Goal: Complete application form: Complete application form

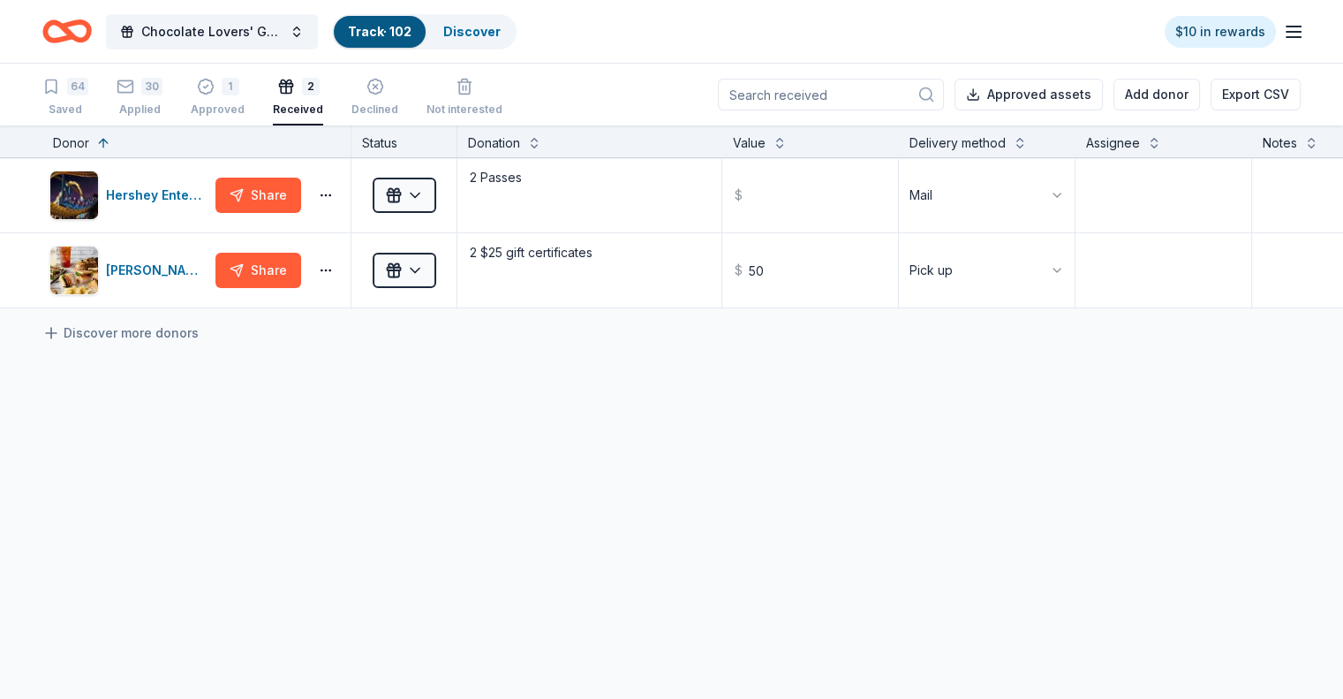
click at [88, 101] on div "64 Saved" at bounding box center [65, 97] width 46 height 39
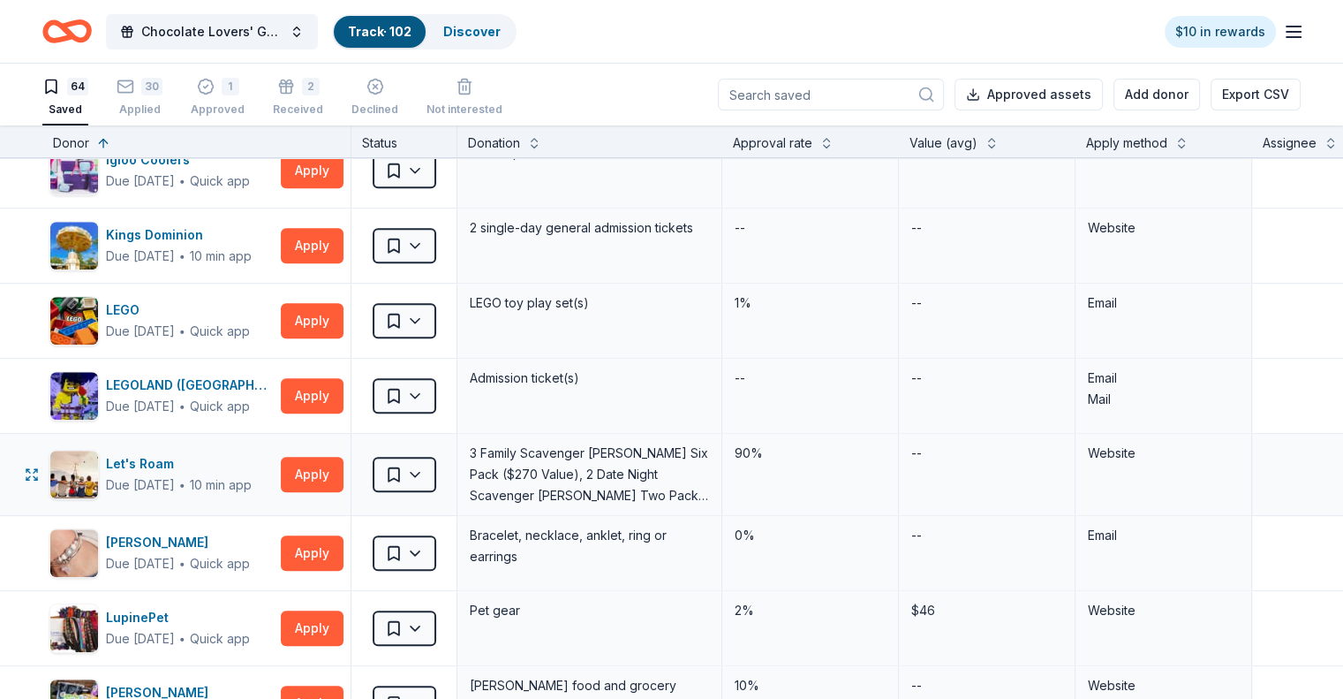
scroll to position [1590, 0]
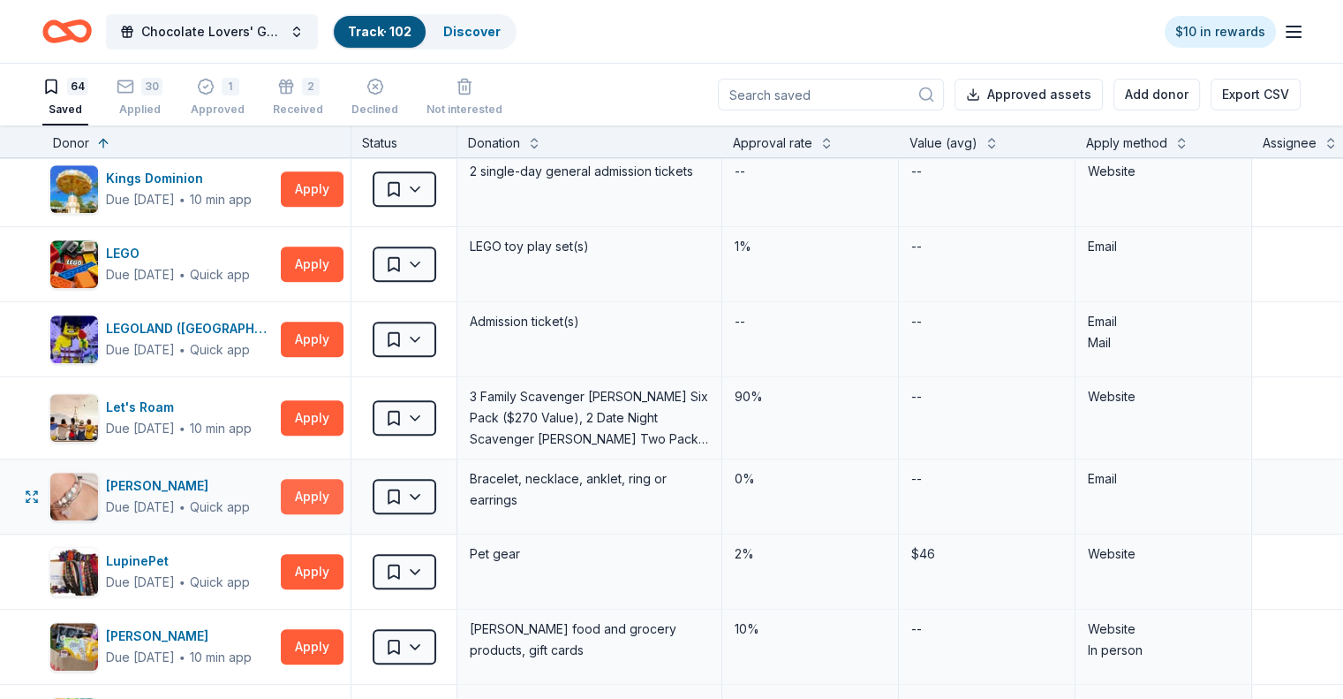
click at [337, 490] on button "Apply" at bounding box center [312, 496] width 63 height 35
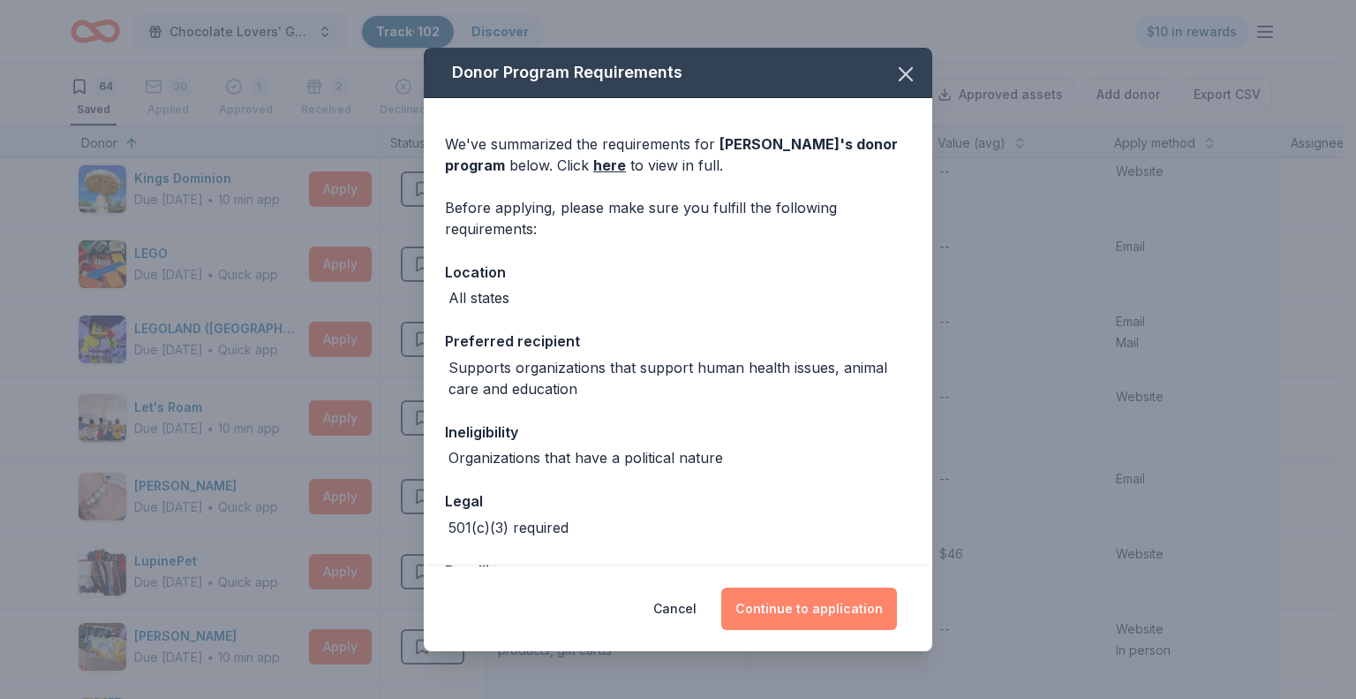
click at [819, 600] on button "Continue to application" at bounding box center [809, 608] width 176 height 42
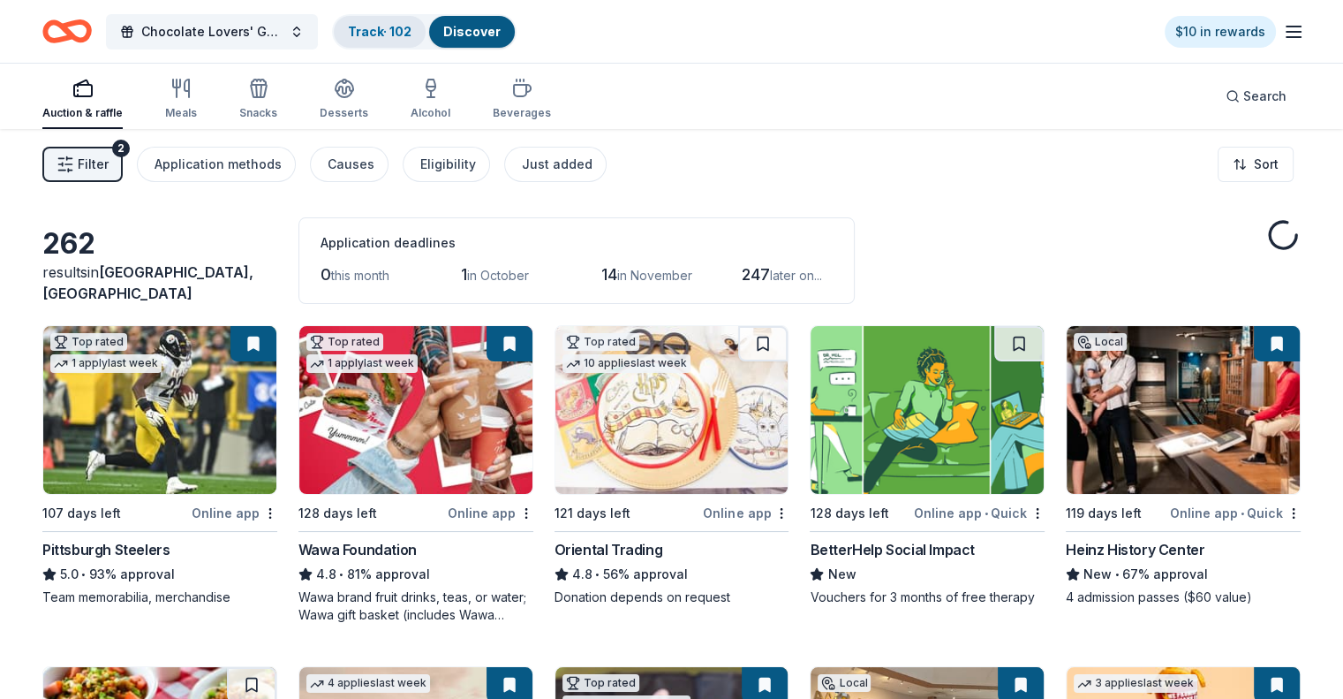
click at [404, 34] on link "Track · 102" at bounding box center [380, 31] width 64 height 15
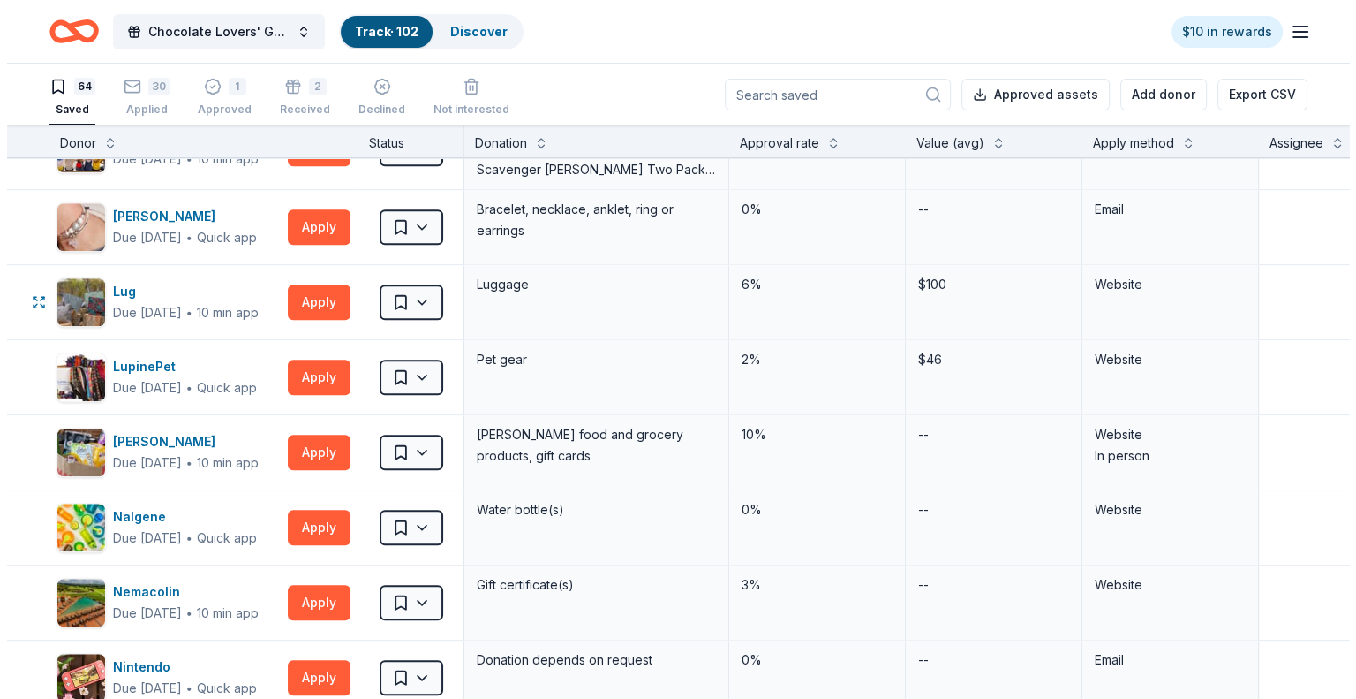
scroll to position [1501, 0]
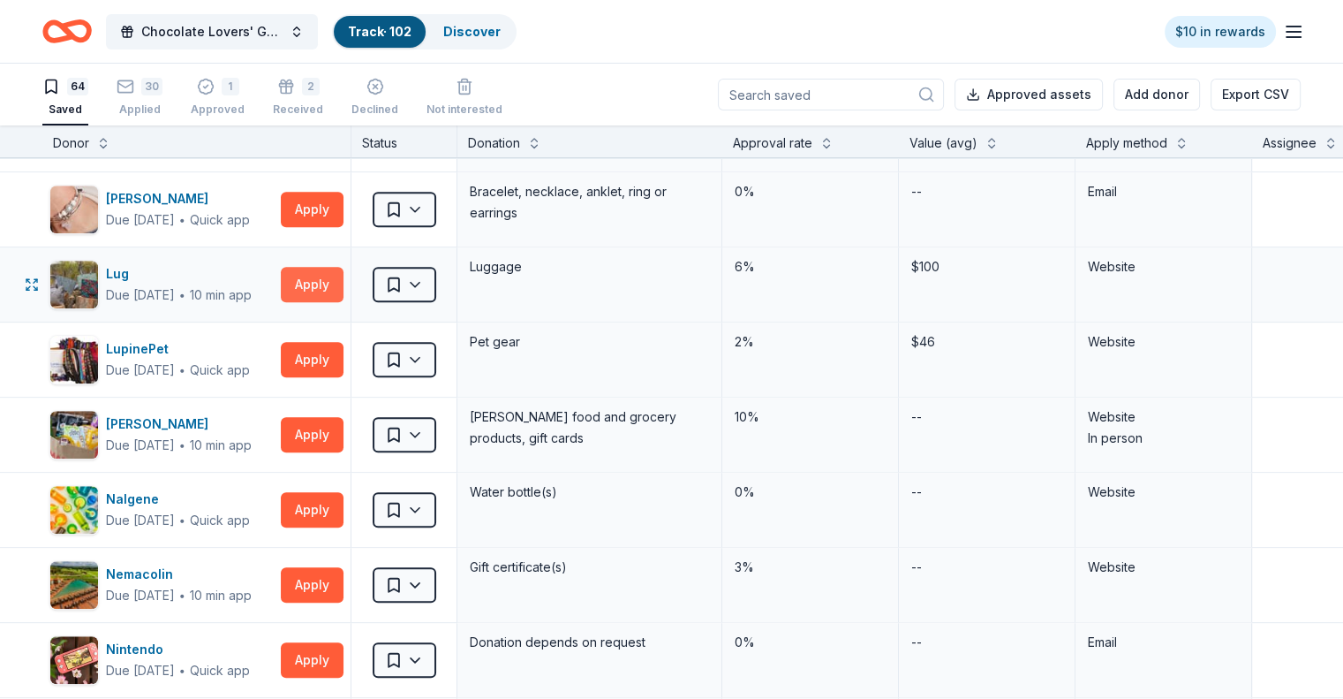
click at [334, 289] on button "Apply" at bounding box center [312, 284] width 63 height 35
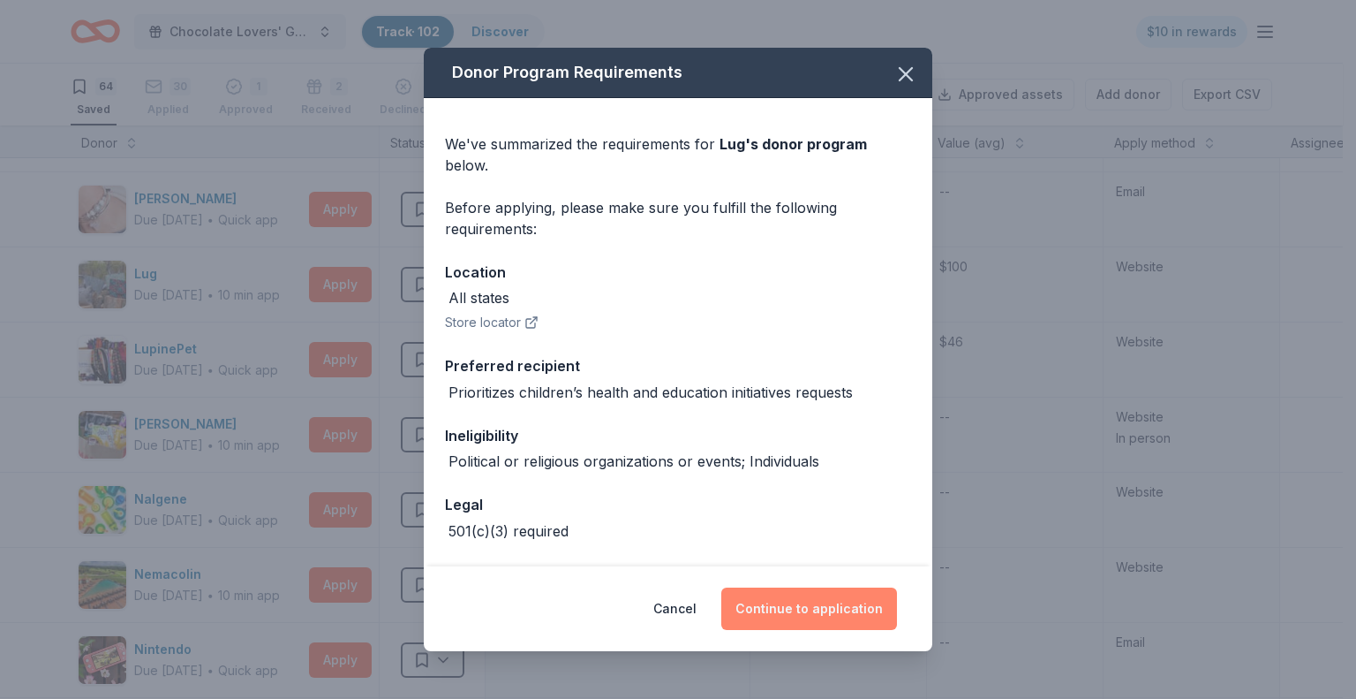
click at [842, 607] on button "Continue to application" at bounding box center [809, 608] width 176 height 42
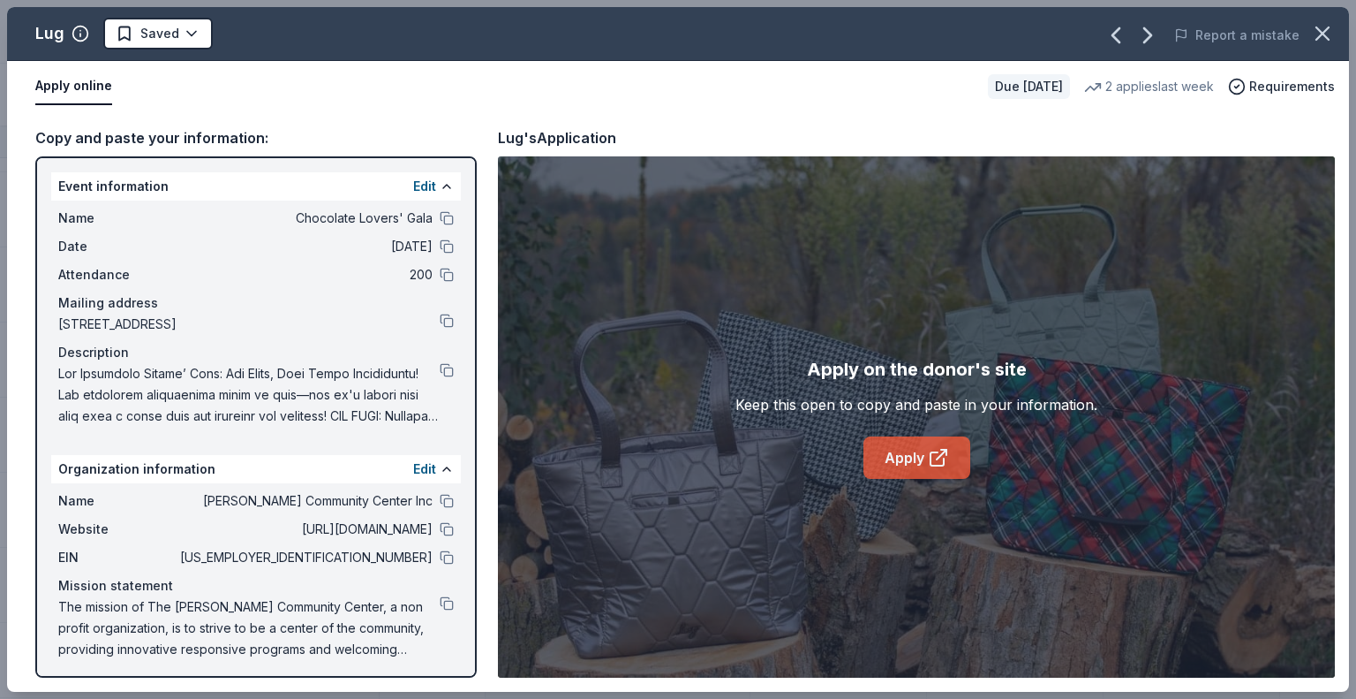
click at [926, 457] on link "Apply" at bounding box center [917, 457] width 107 height 42
click at [440, 528] on button at bounding box center [447, 529] width 14 height 14
click at [440, 602] on button at bounding box center [447, 603] width 14 height 14
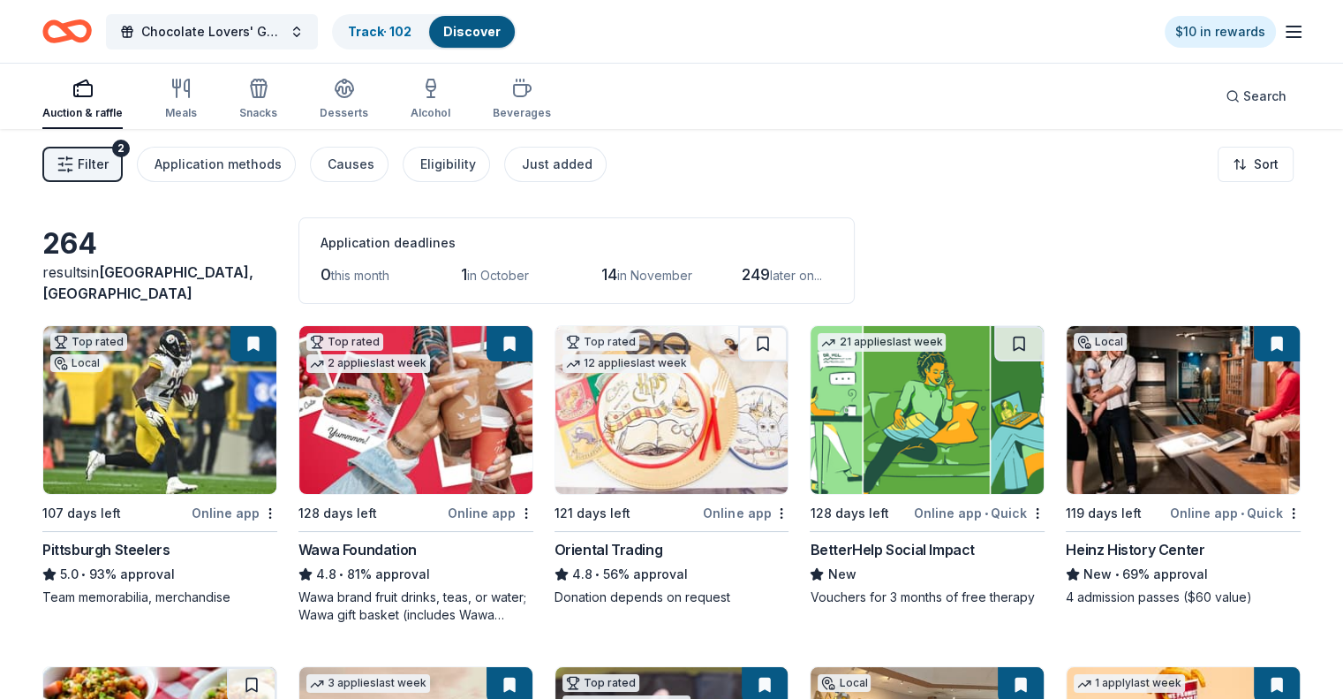
click at [396, 34] on link "Track · 102" at bounding box center [380, 31] width 64 height 15
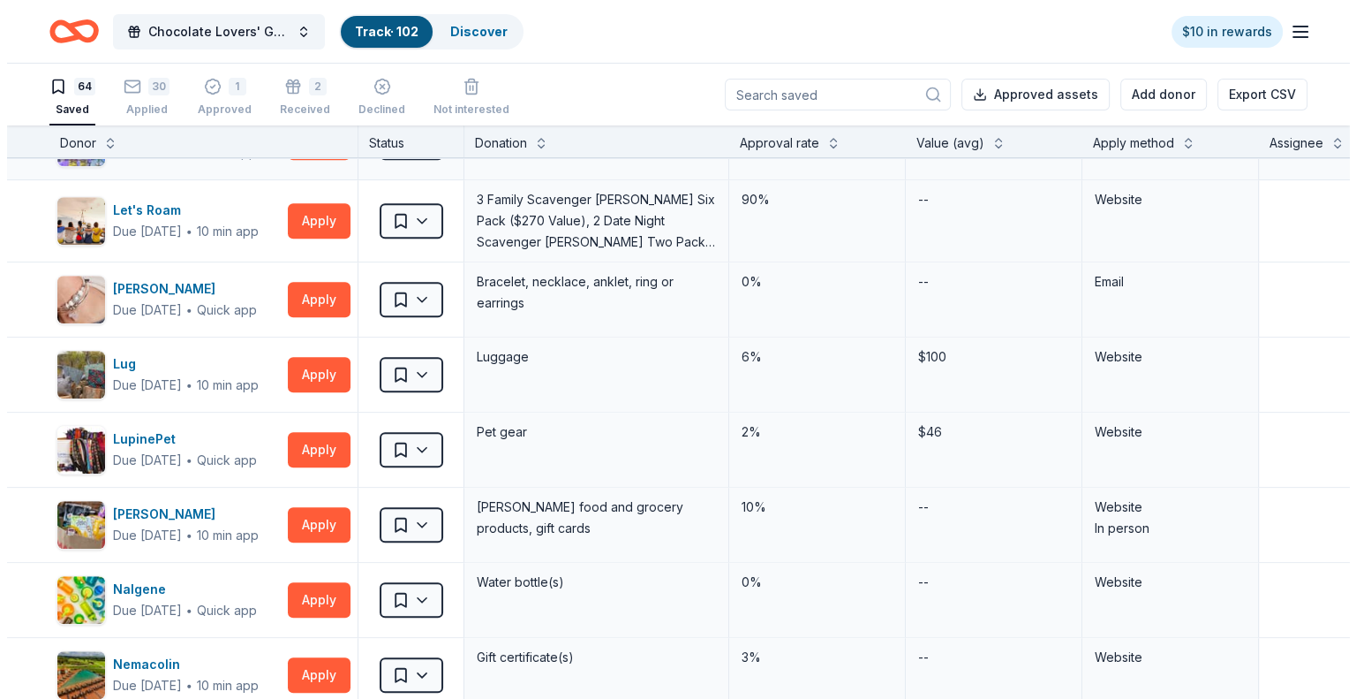
scroll to position [1413, 0]
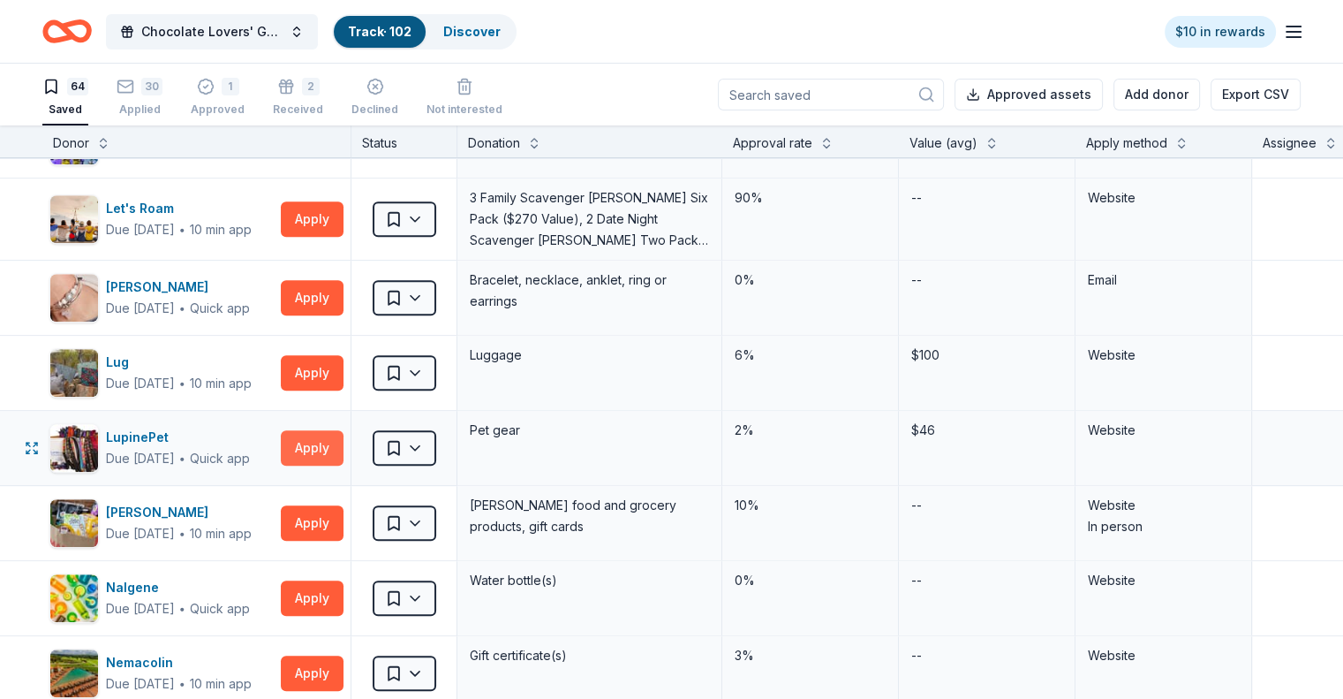
click at [343, 444] on button "Apply" at bounding box center [312, 447] width 63 height 35
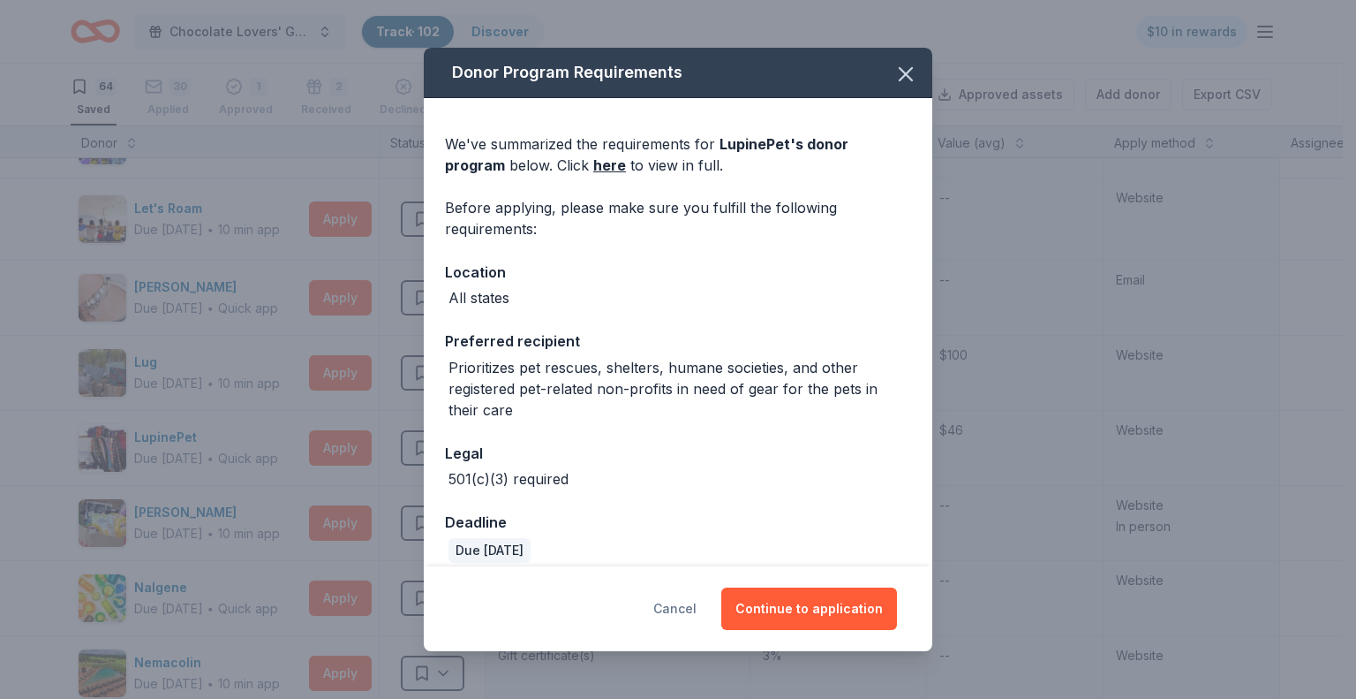
click at [682, 611] on button "Cancel" at bounding box center [674, 608] width 43 height 42
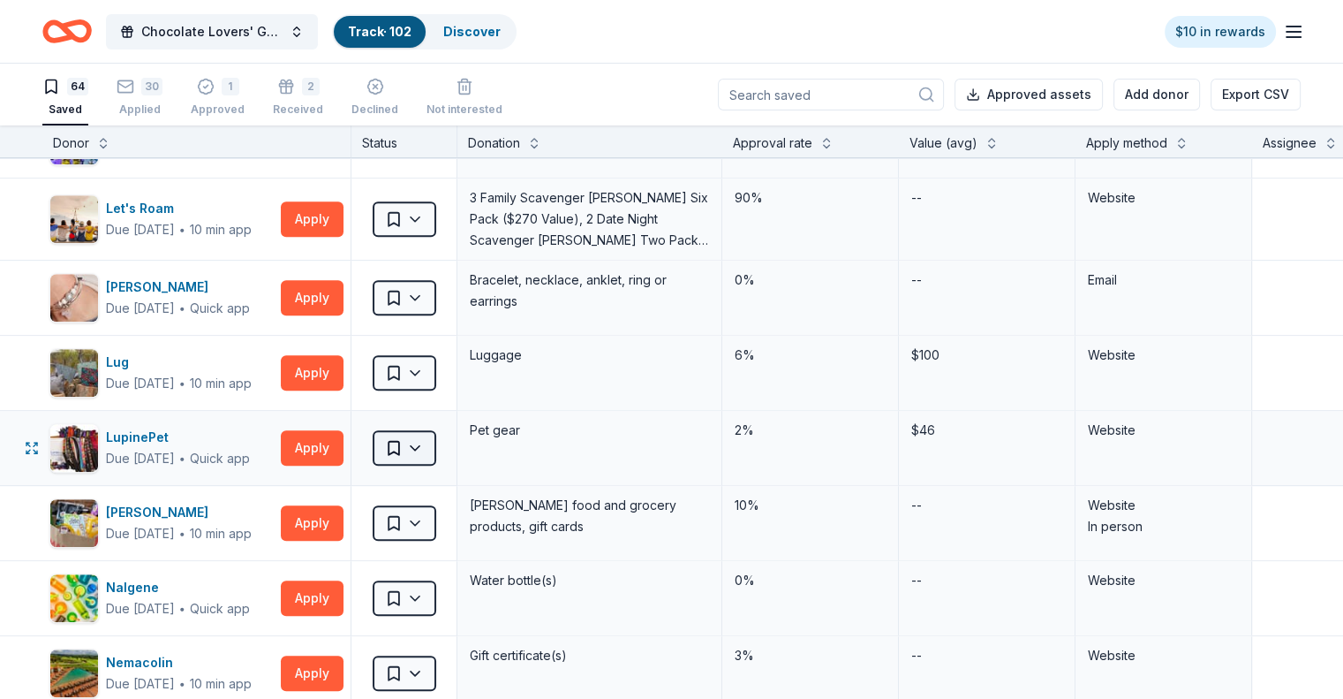
click at [434, 447] on html "Chocolate Lovers' Gala Track · 102 Discover $10 in rewards 64 Saved 30 Applied …" at bounding box center [671, 349] width 1343 height 699
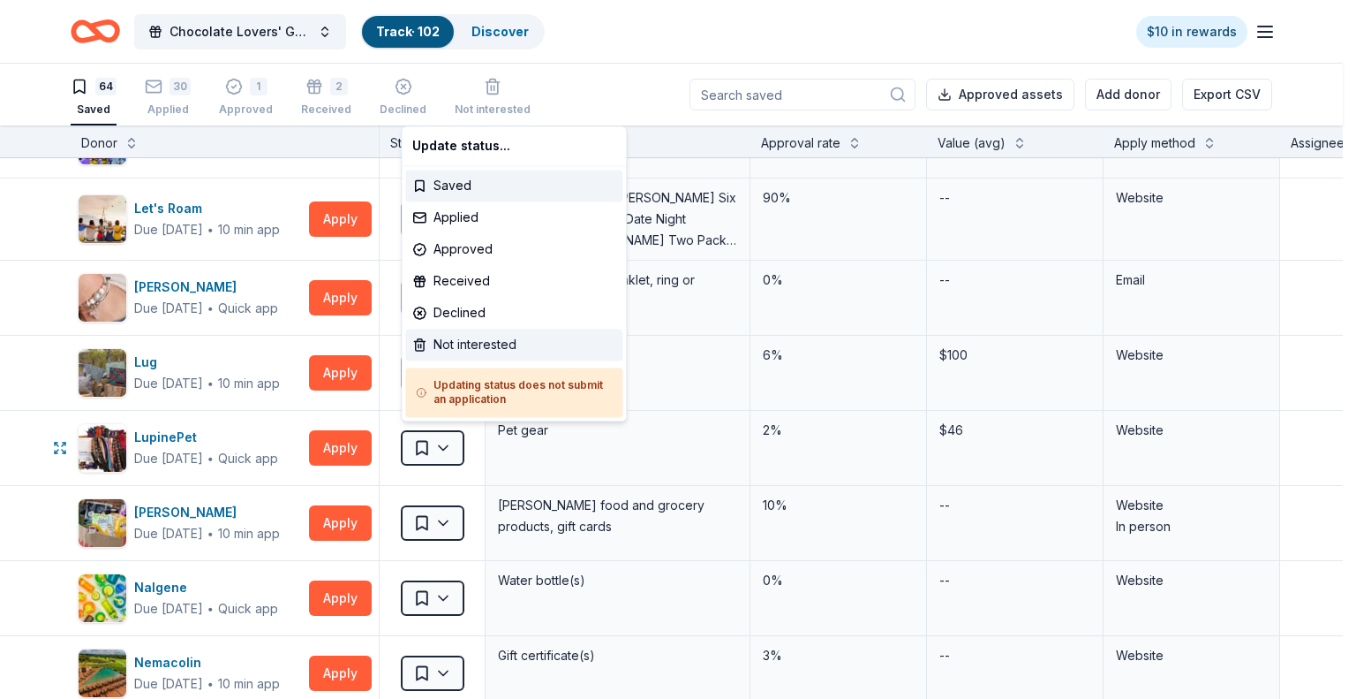
click at [446, 338] on div "Not interested" at bounding box center [513, 345] width 217 height 32
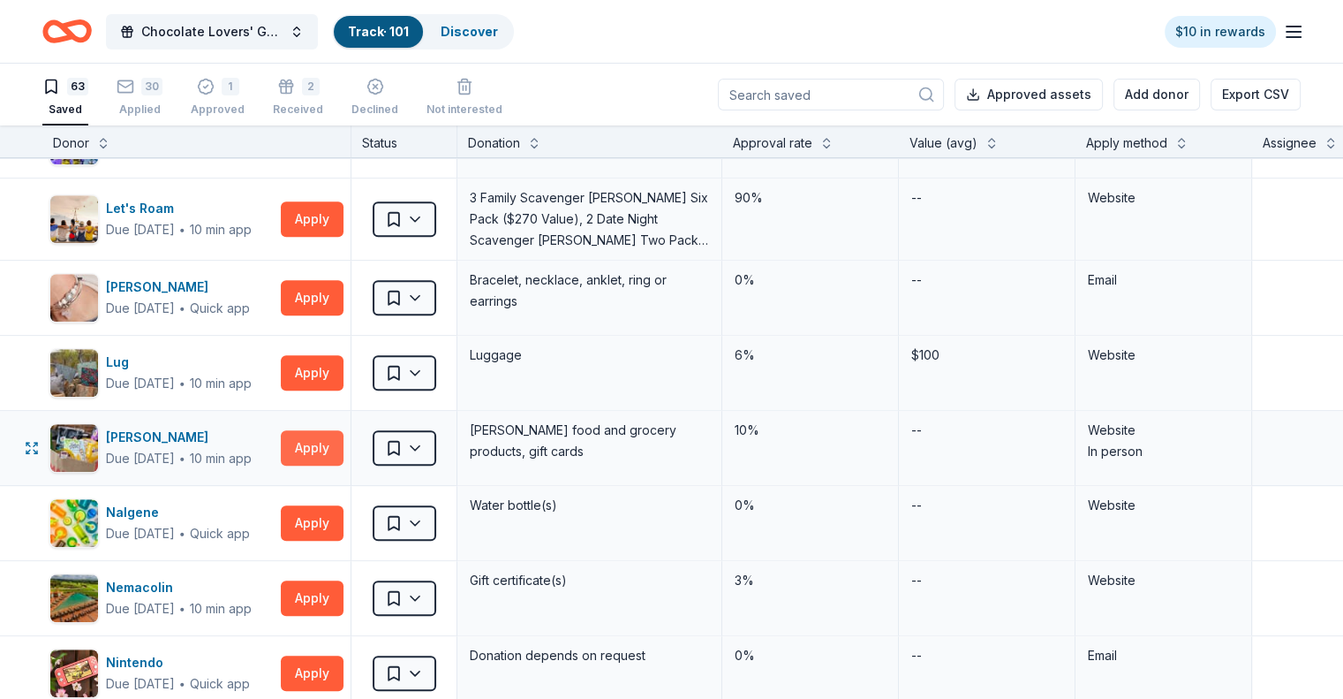
click at [344, 443] on button "Apply" at bounding box center [312, 447] width 63 height 35
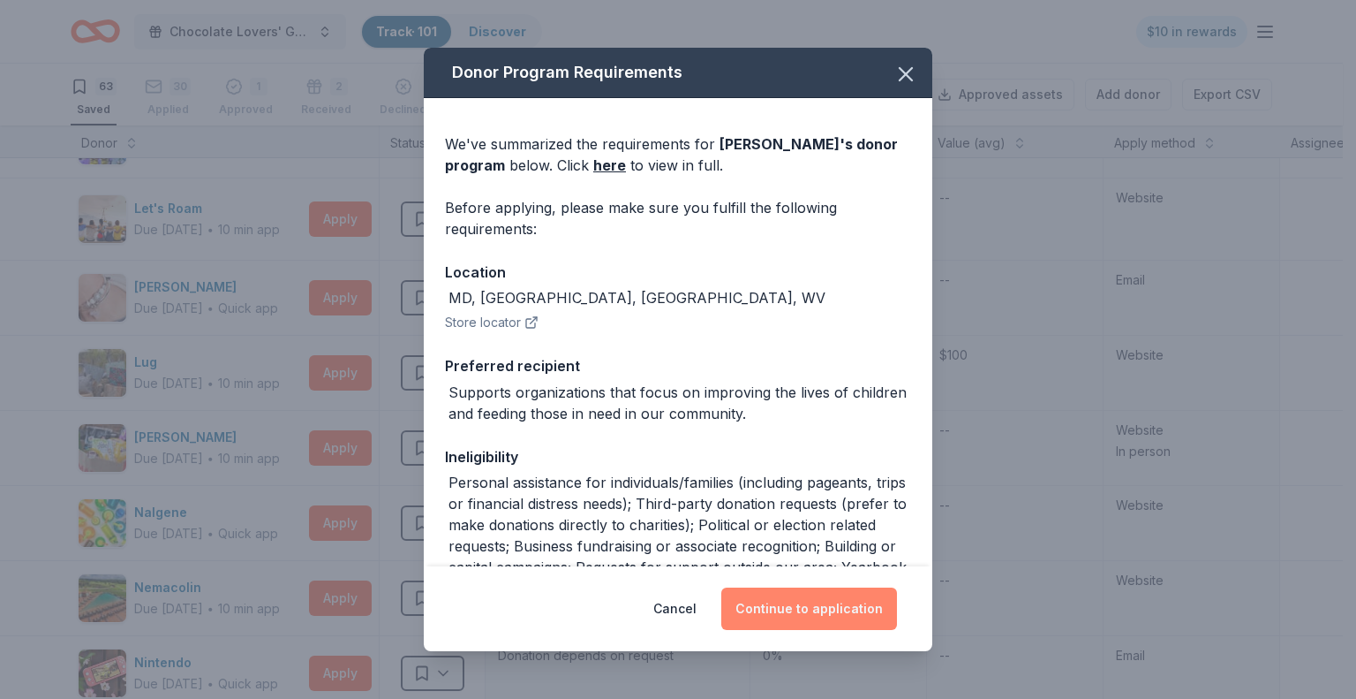
click at [792, 608] on button "Continue to application" at bounding box center [809, 608] width 176 height 42
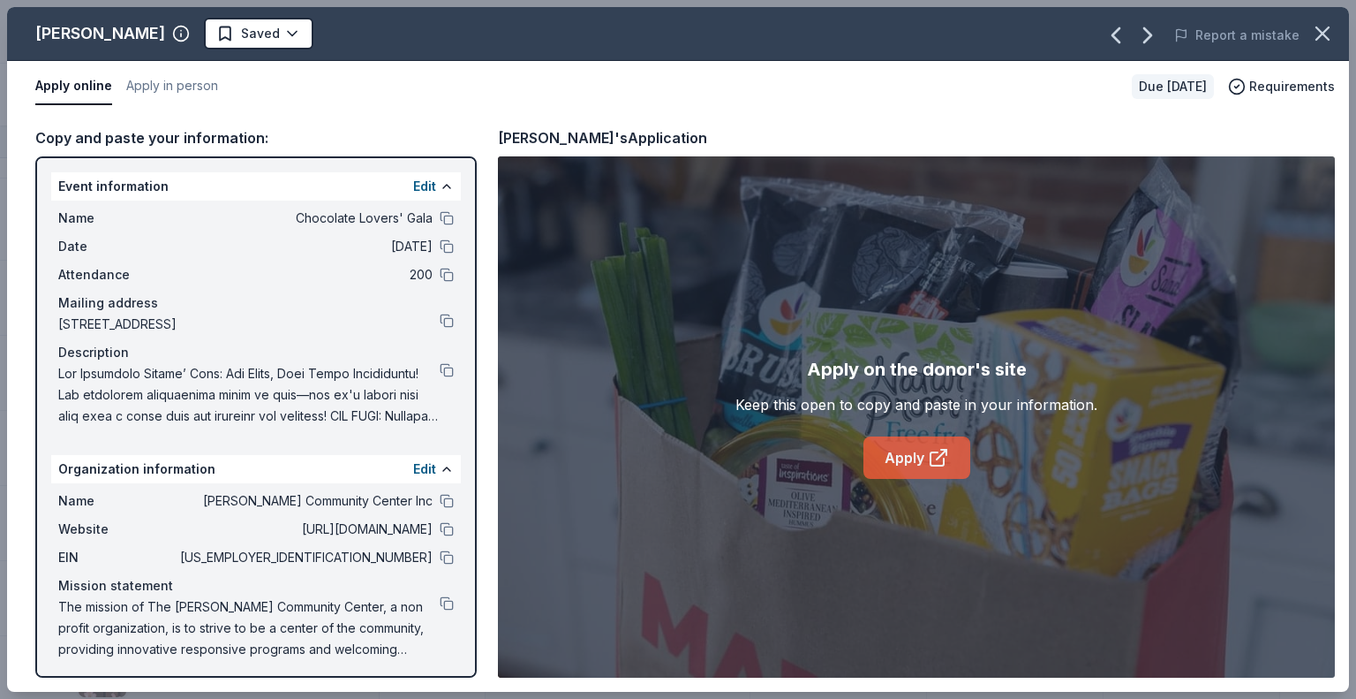
click at [918, 464] on link "Apply" at bounding box center [917, 457] width 107 height 42
click at [440, 556] on button at bounding box center [447, 557] width 14 height 14
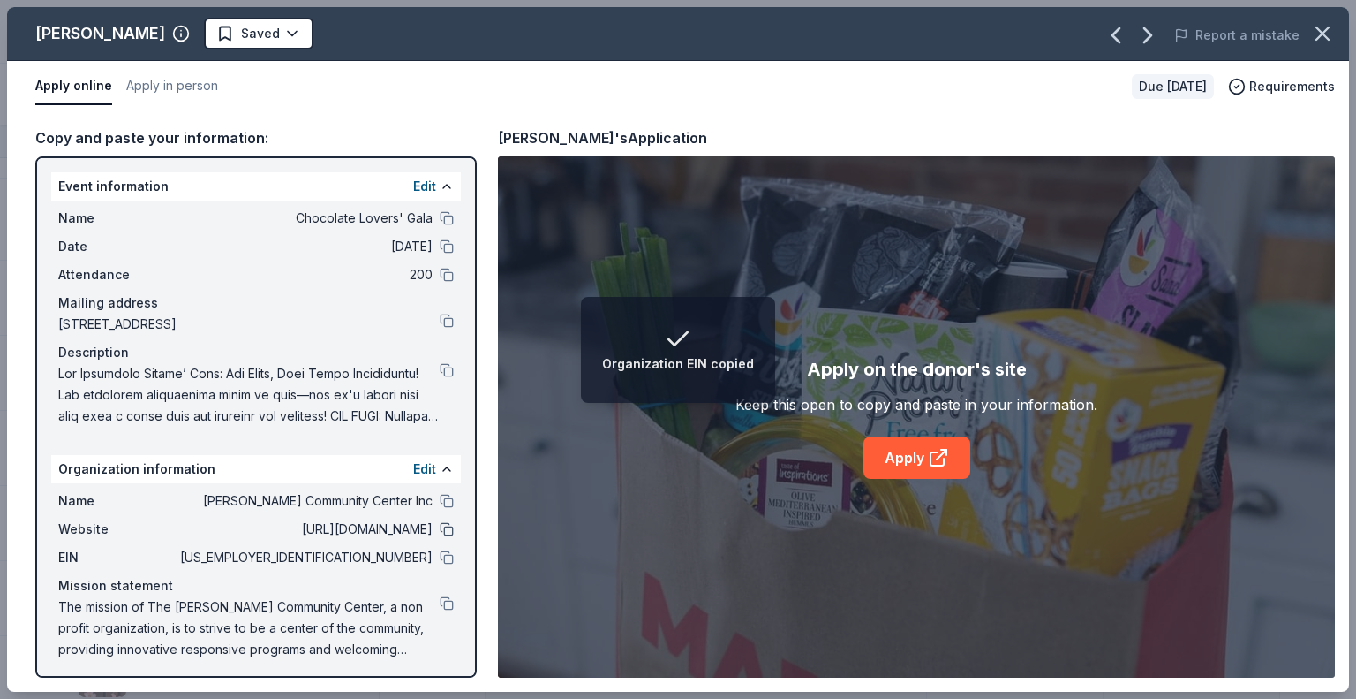
click at [440, 530] on button at bounding box center [447, 529] width 14 height 14
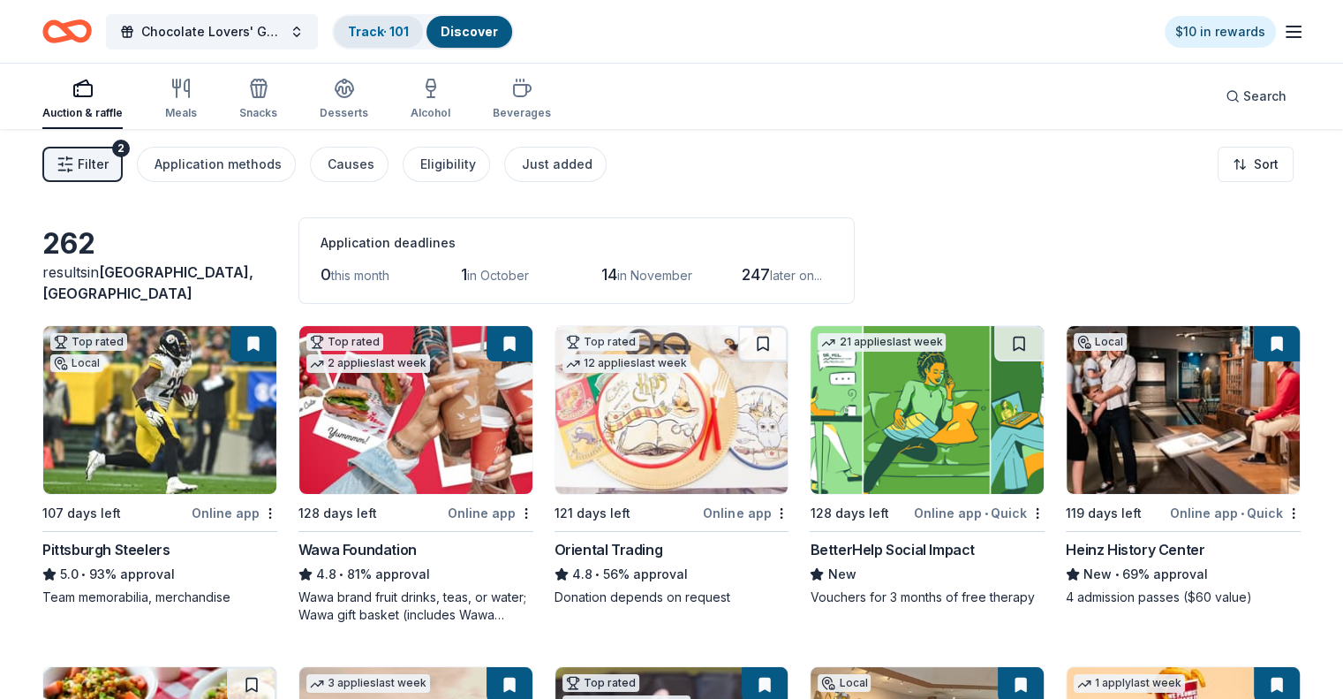
click at [413, 39] on div "Track · 101" at bounding box center [378, 32] width 89 height 32
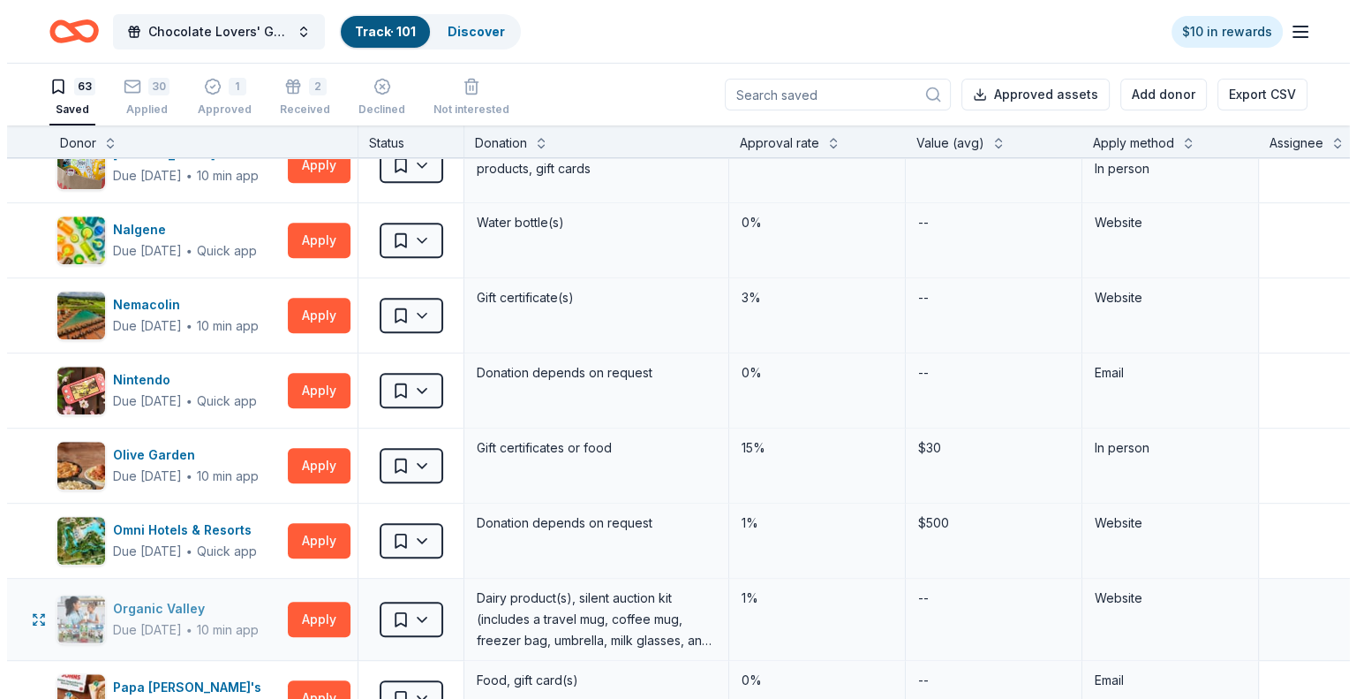
scroll to position [1413, 0]
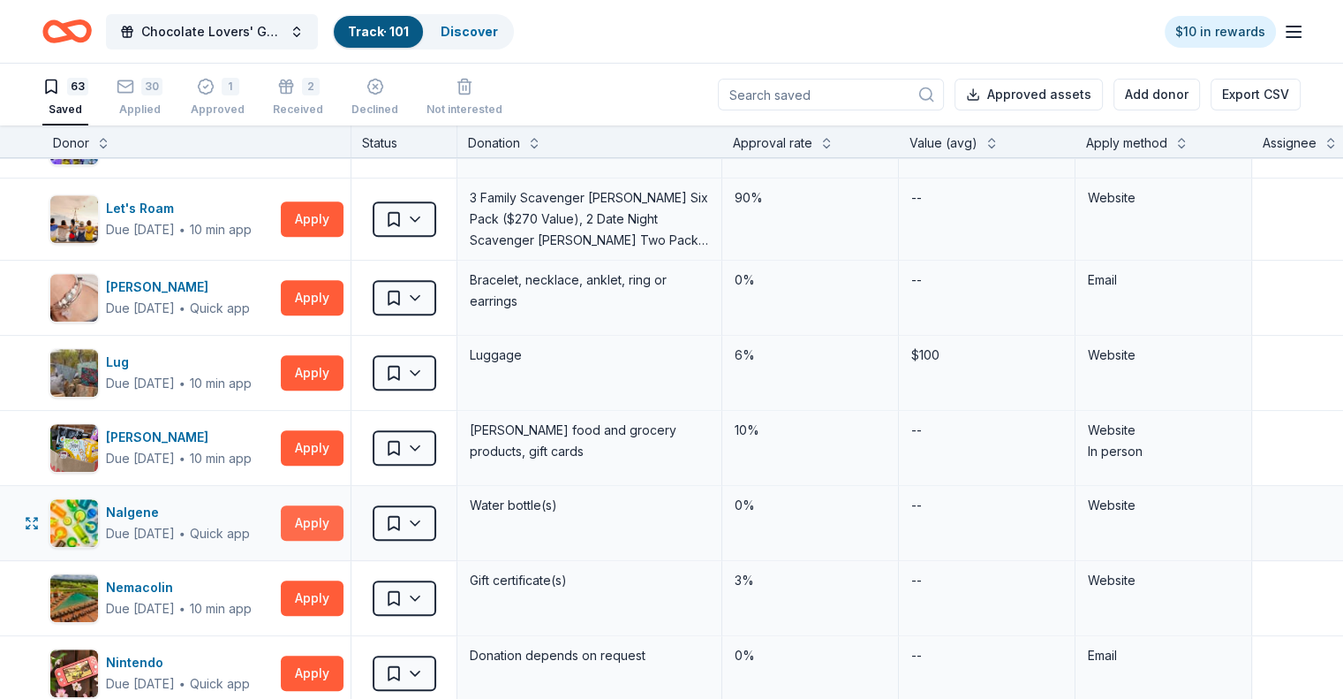
click at [336, 517] on button "Apply" at bounding box center [312, 522] width 63 height 35
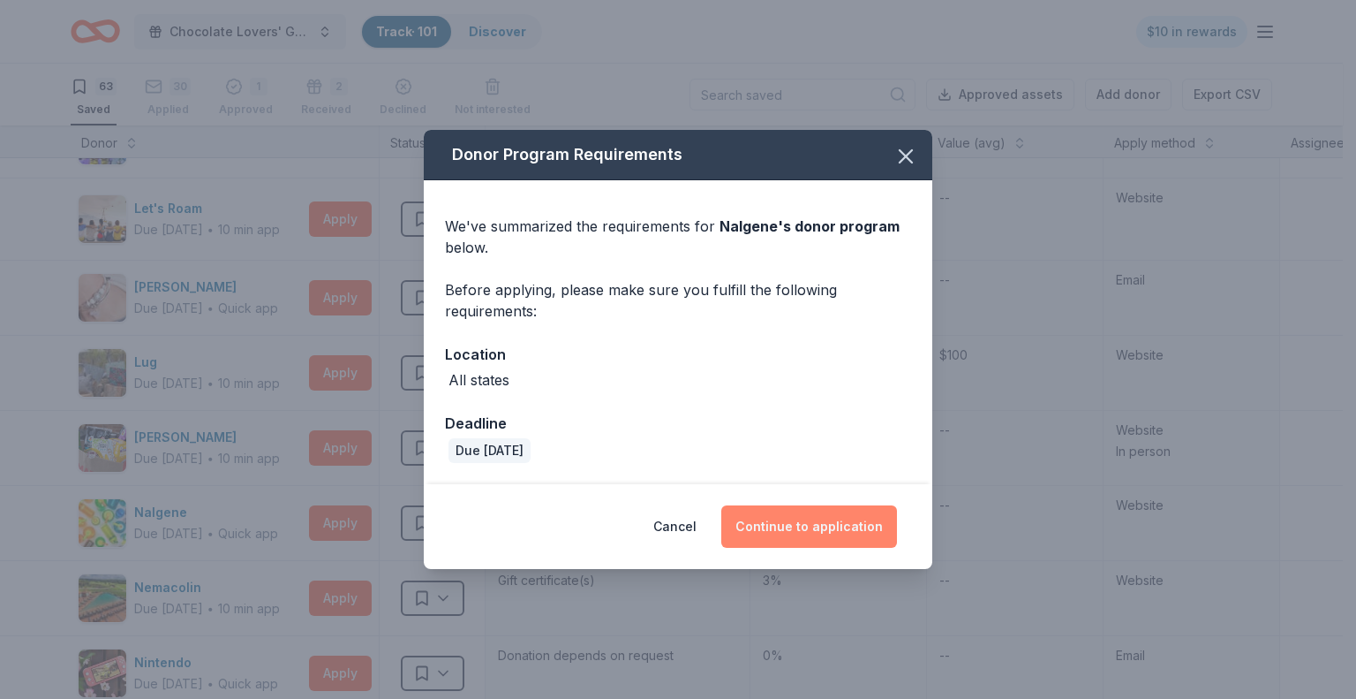
click at [819, 520] on button "Continue to application" at bounding box center [809, 526] width 176 height 42
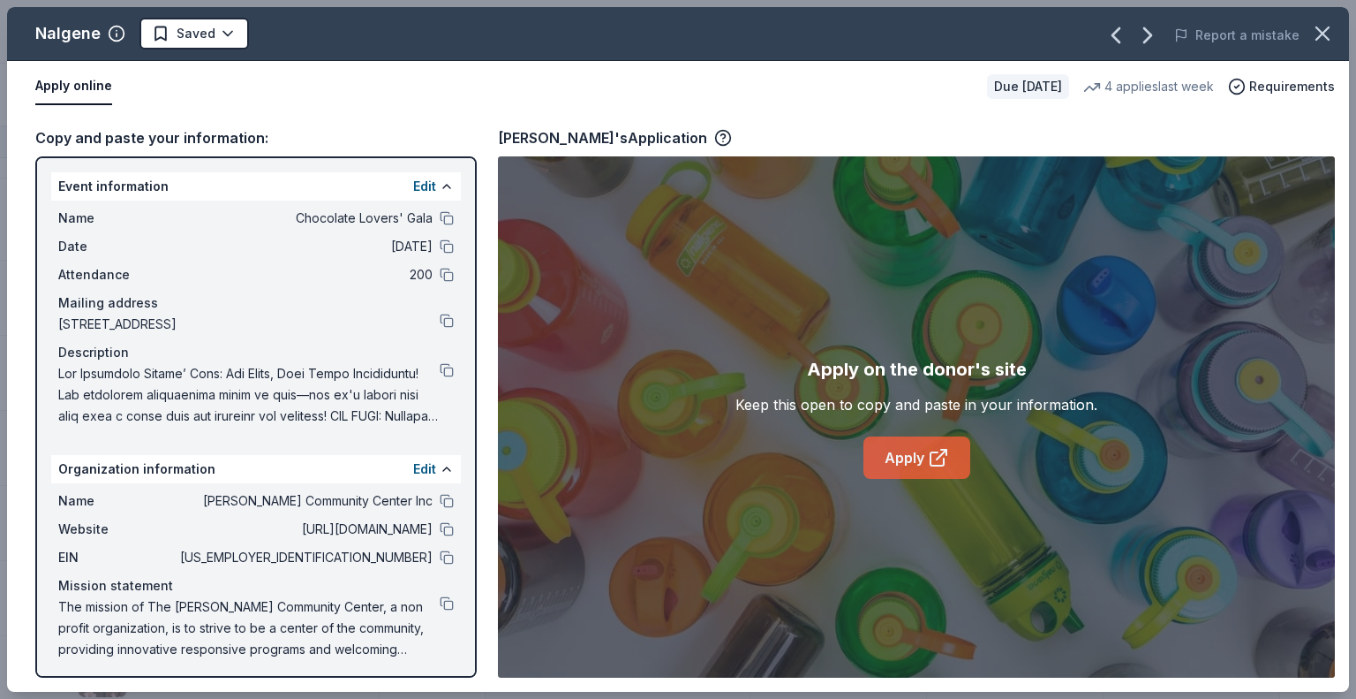
click at [890, 463] on link "Apply" at bounding box center [917, 457] width 107 height 42
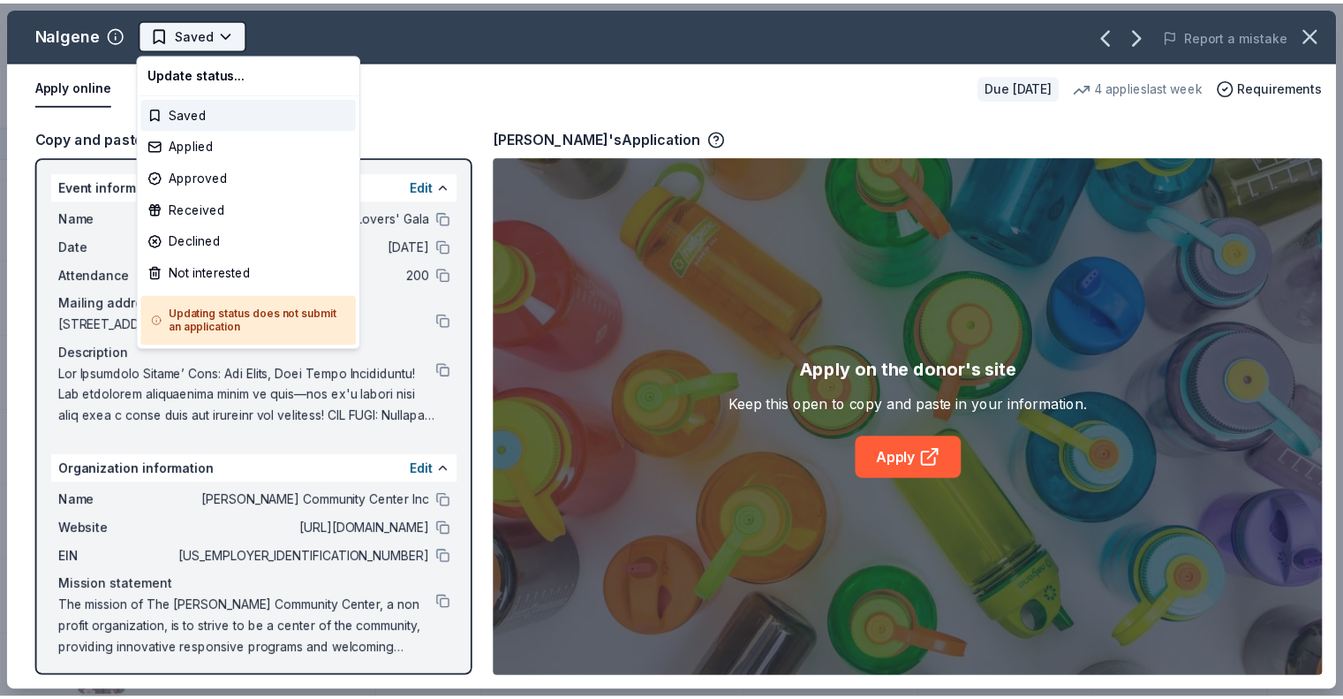
scroll to position [0, 0]
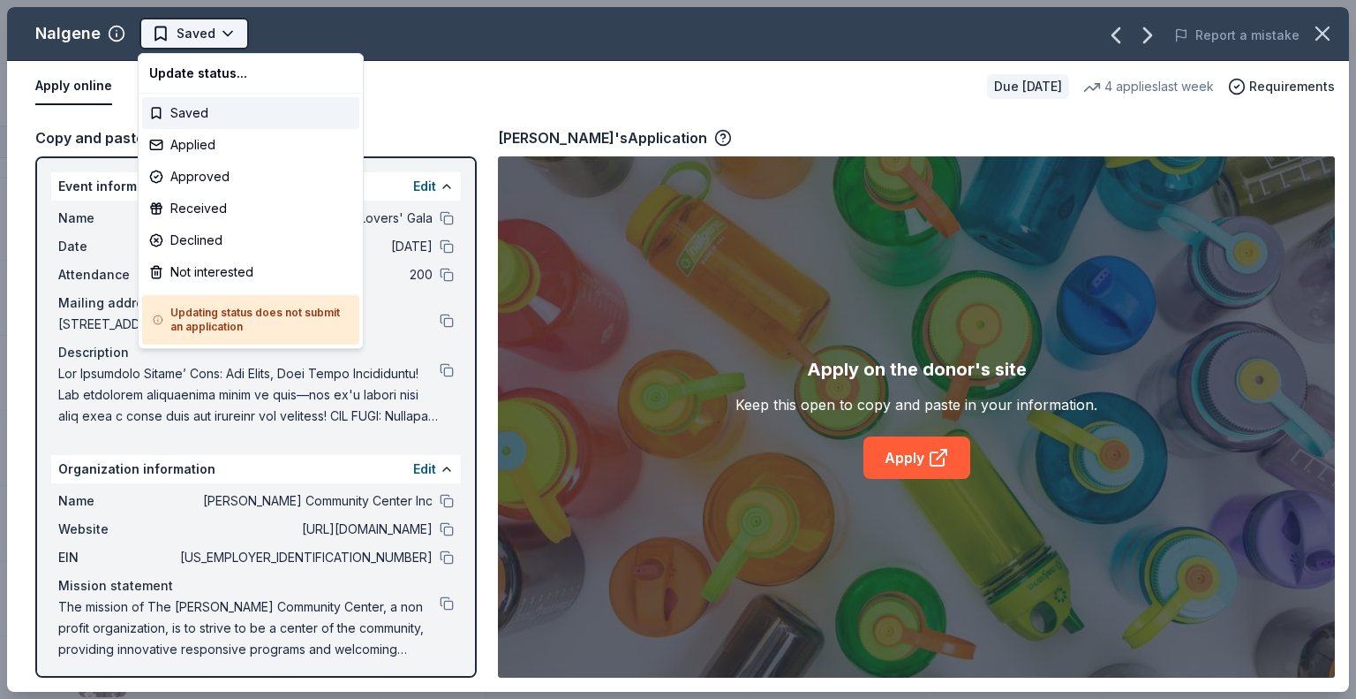
click at [230, 27] on html "Chocolate Lovers' Gala Track · 101 Discover $10 in rewards 63 Saved 30 Applied …" at bounding box center [678, 349] width 1356 height 699
click at [215, 151] on div "Applied" at bounding box center [250, 145] width 217 height 32
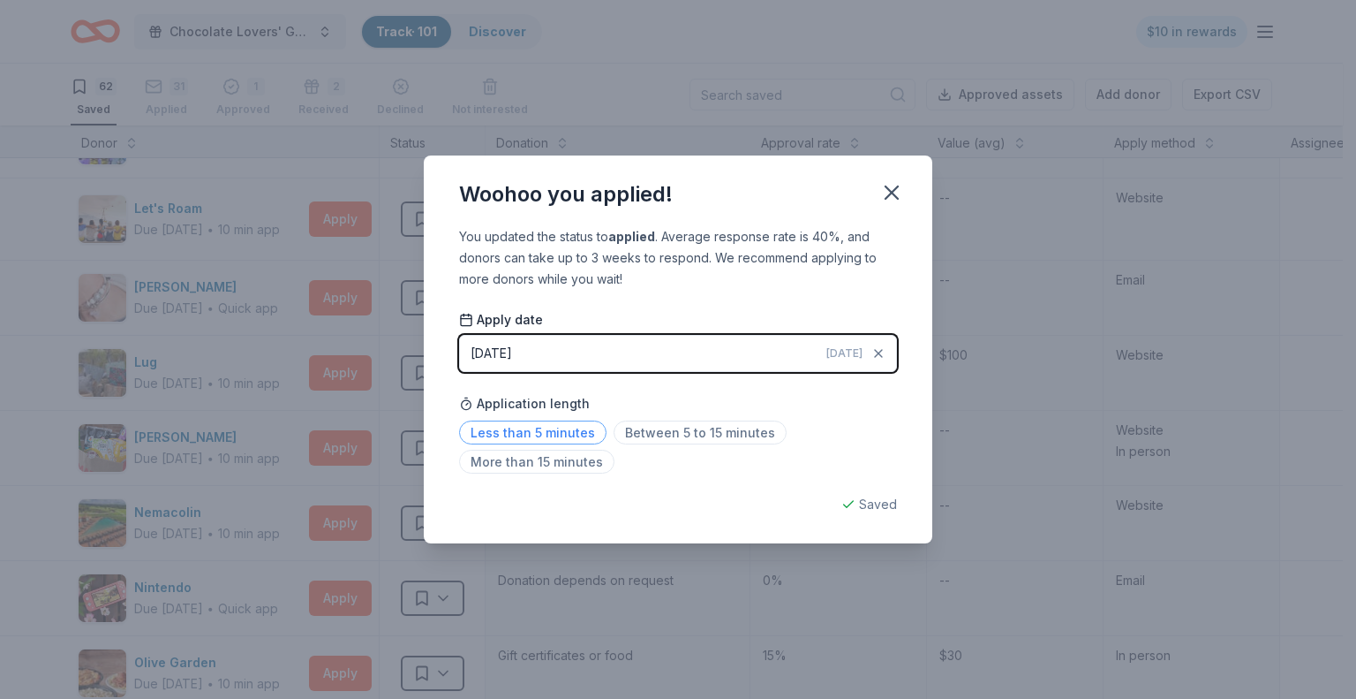
click at [569, 427] on span "Less than 5 minutes" at bounding box center [532, 432] width 147 height 24
click at [888, 189] on icon "button" at bounding box center [892, 192] width 12 height 12
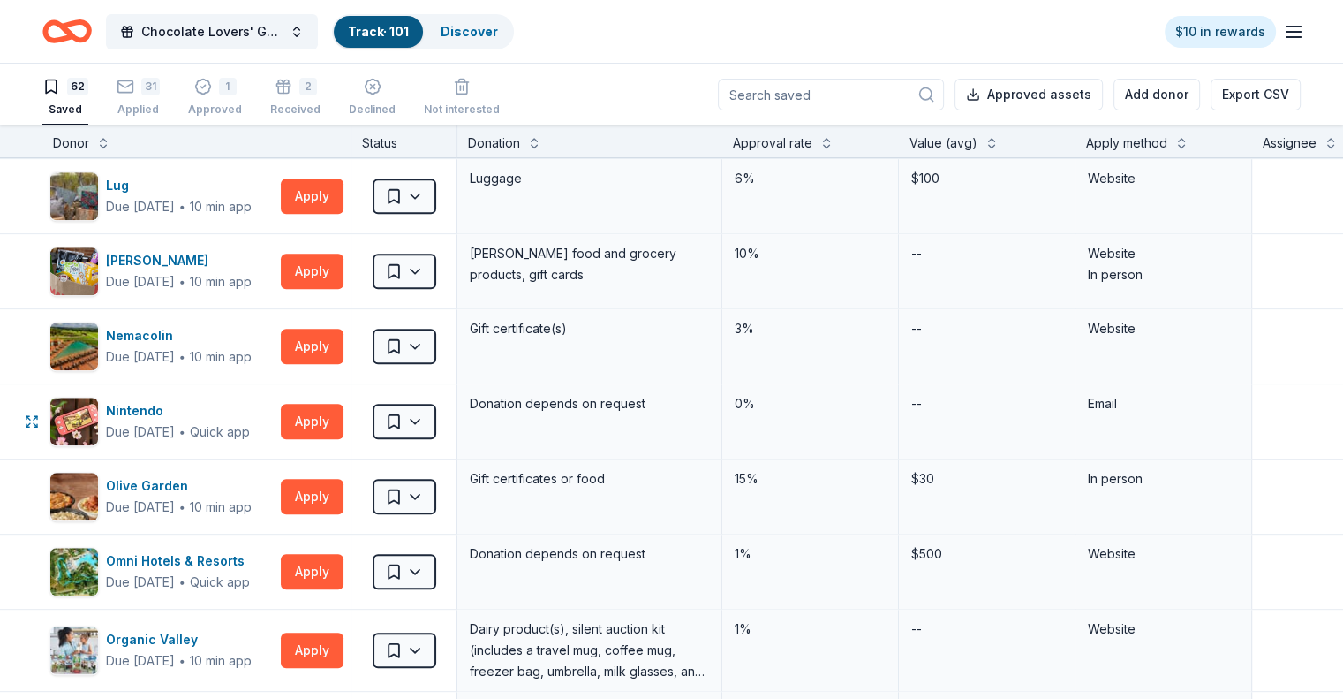
scroll to position [1501, 0]
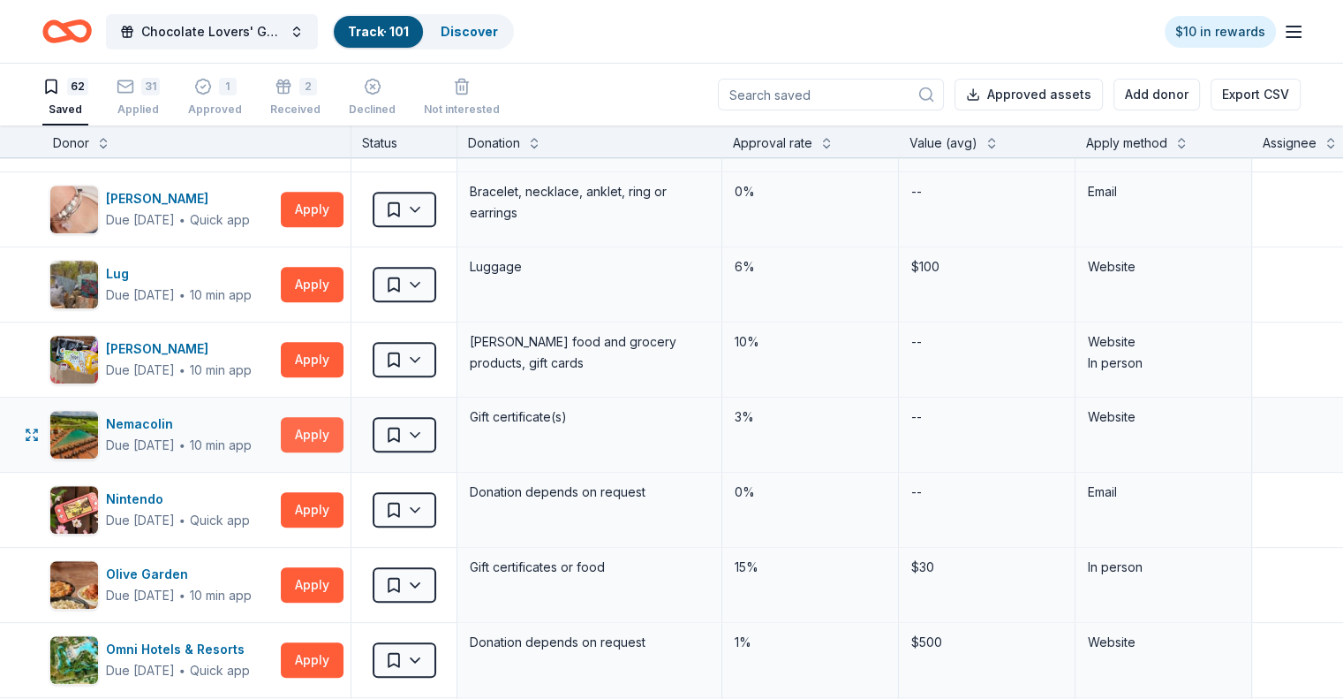
click at [335, 421] on button "Apply" at bounding box center [312, 434] width 63 height 35
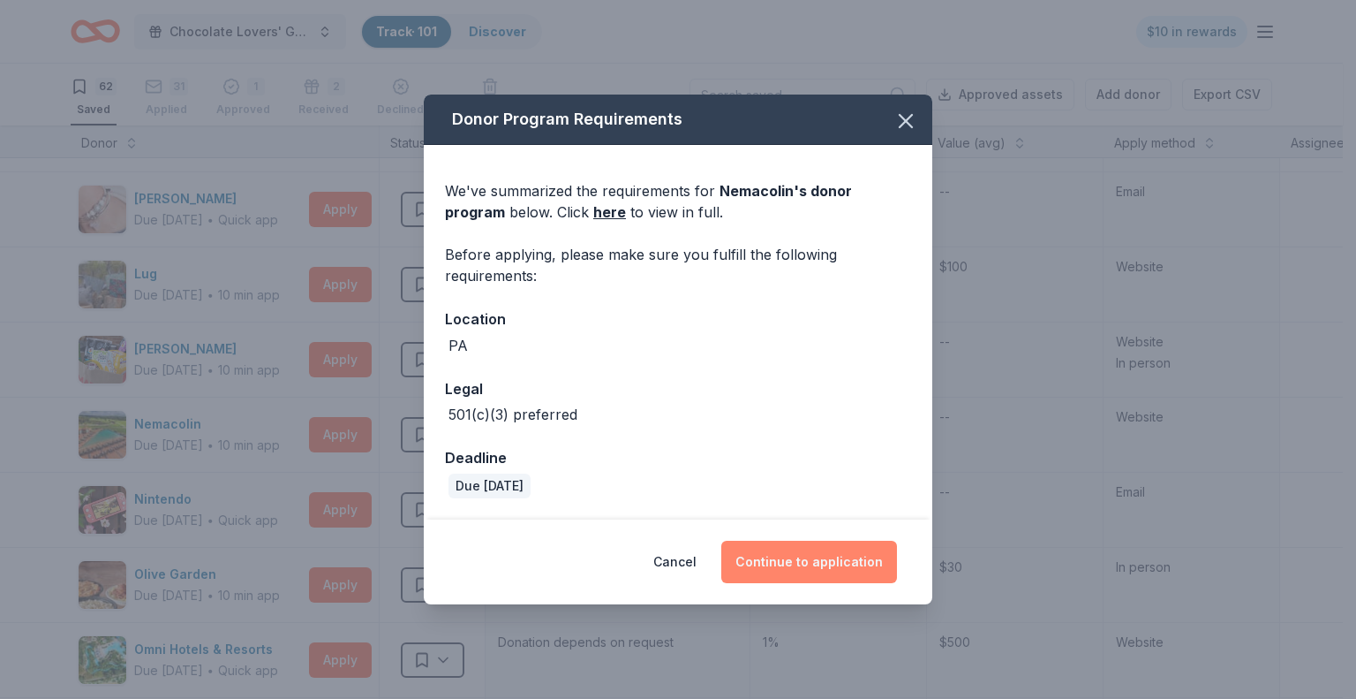
click at [825, 559] on button "Continue to application" at bounding box center [809, 561] width 176 height 42
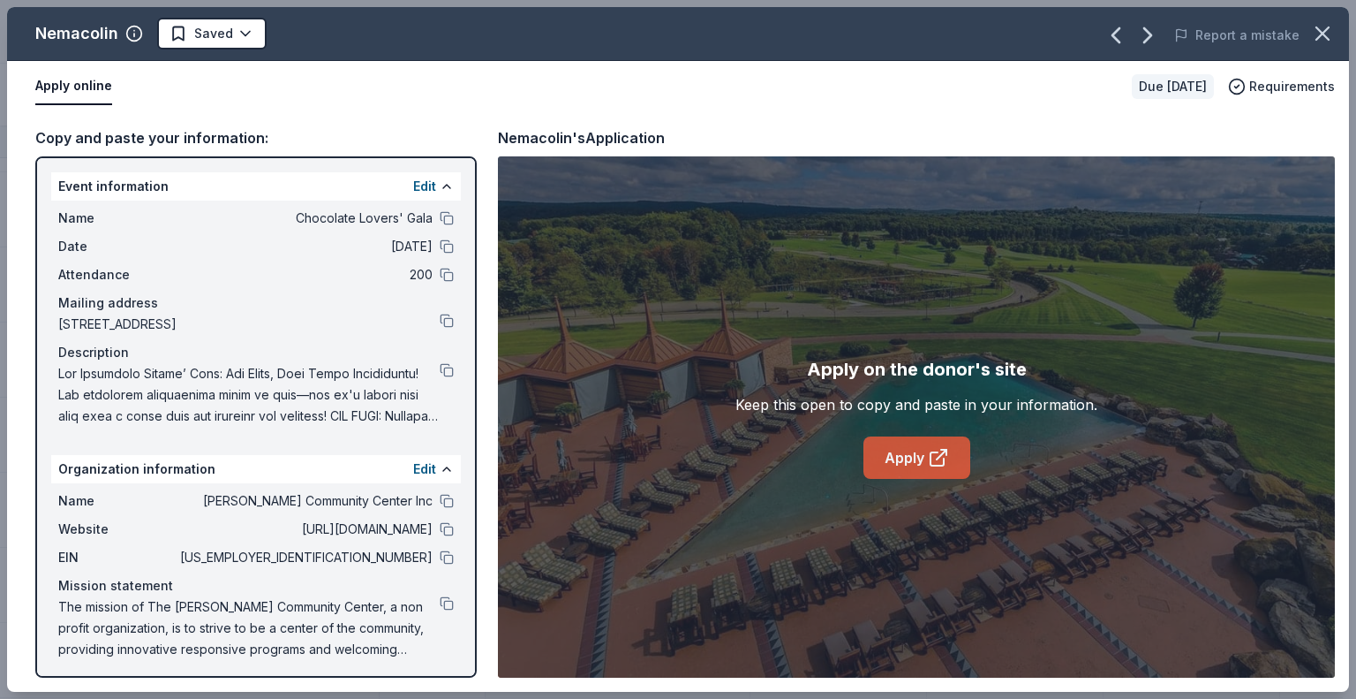
click at [913, 455] on link "Apply" at bounding box center [917, 457] width 107 height 42
click at [440, 558] on button at bounding box center [447, 557] width 14 height 14
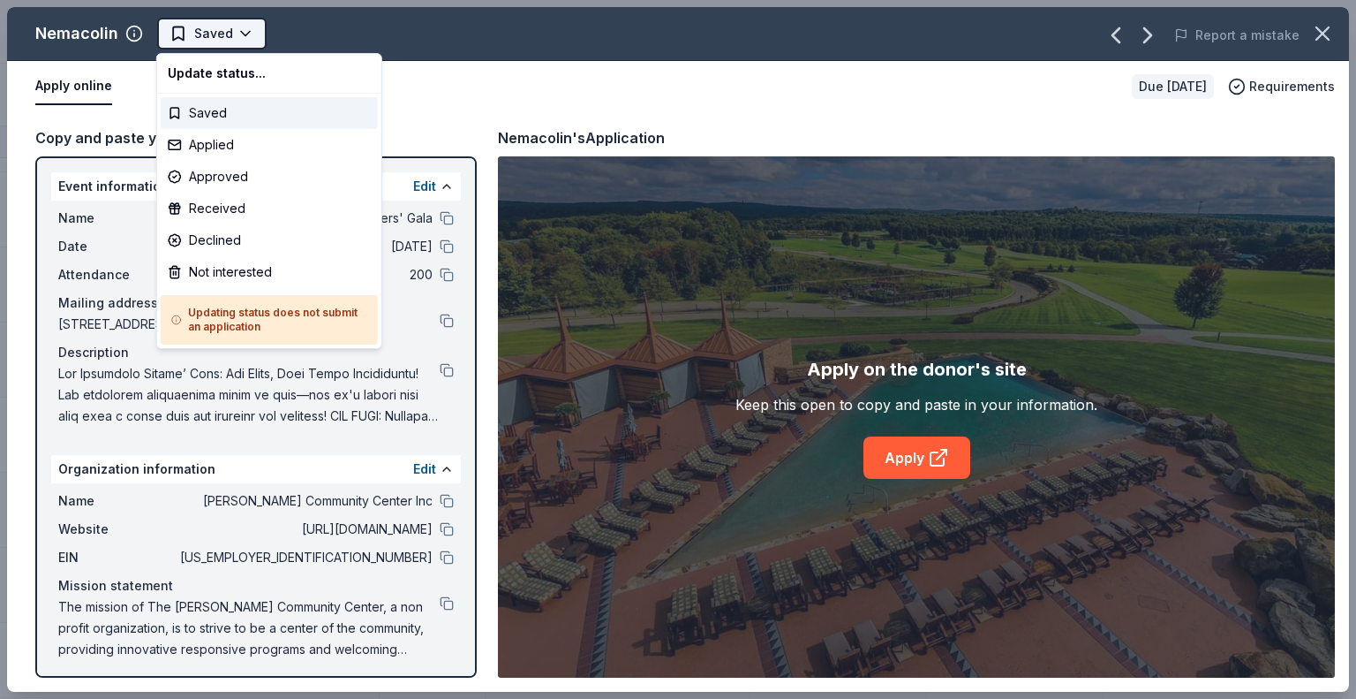
click at [244, 28] on html "Chocolate Lovers' Gala Track · 101 Discover $10 in rewards 62 Saved 31 Applied …" at bounding box center [678, 349] width 1356 height 699
click at [215, 140] on div "Applied" at bounding box center [269, 145] width 217 height 32
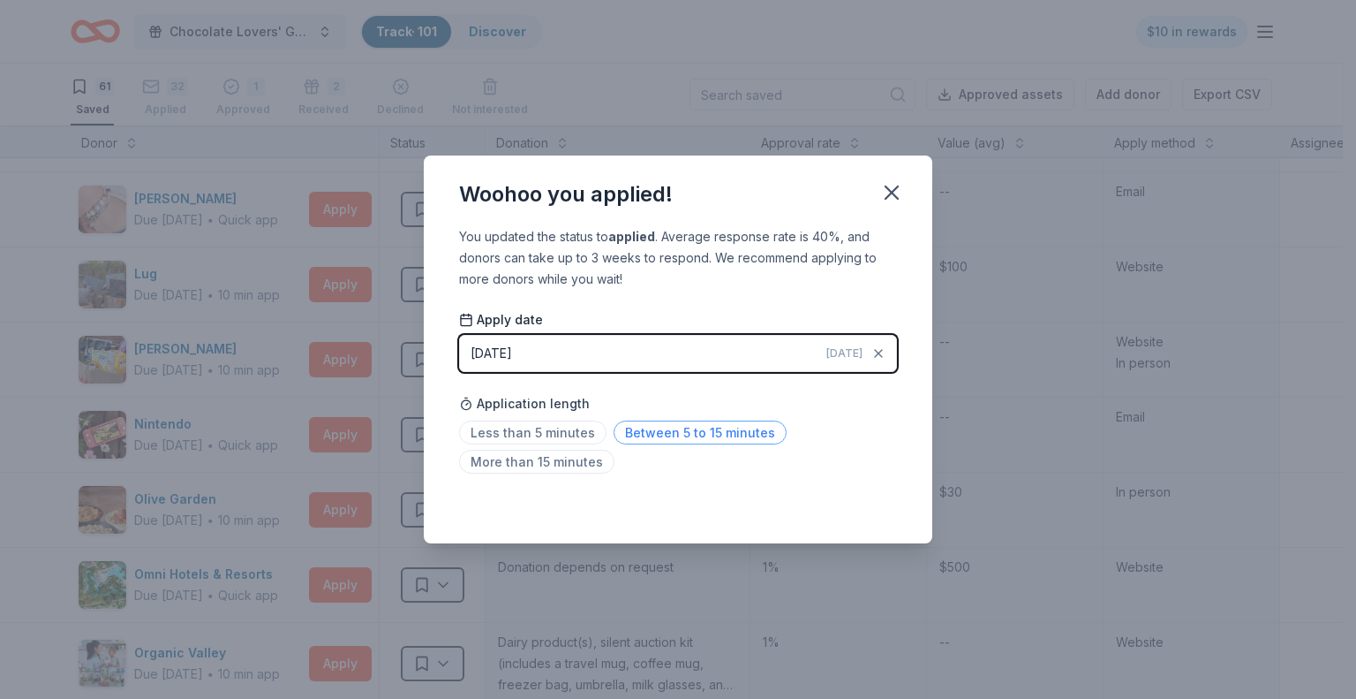
click at [683, 430] on span "Between 5 to 15 minutes" at bounding box center [700, 432] width 173 height 24
click at [894, 191] on icon "button" at bounding box center [892, 192] width 12 height 12
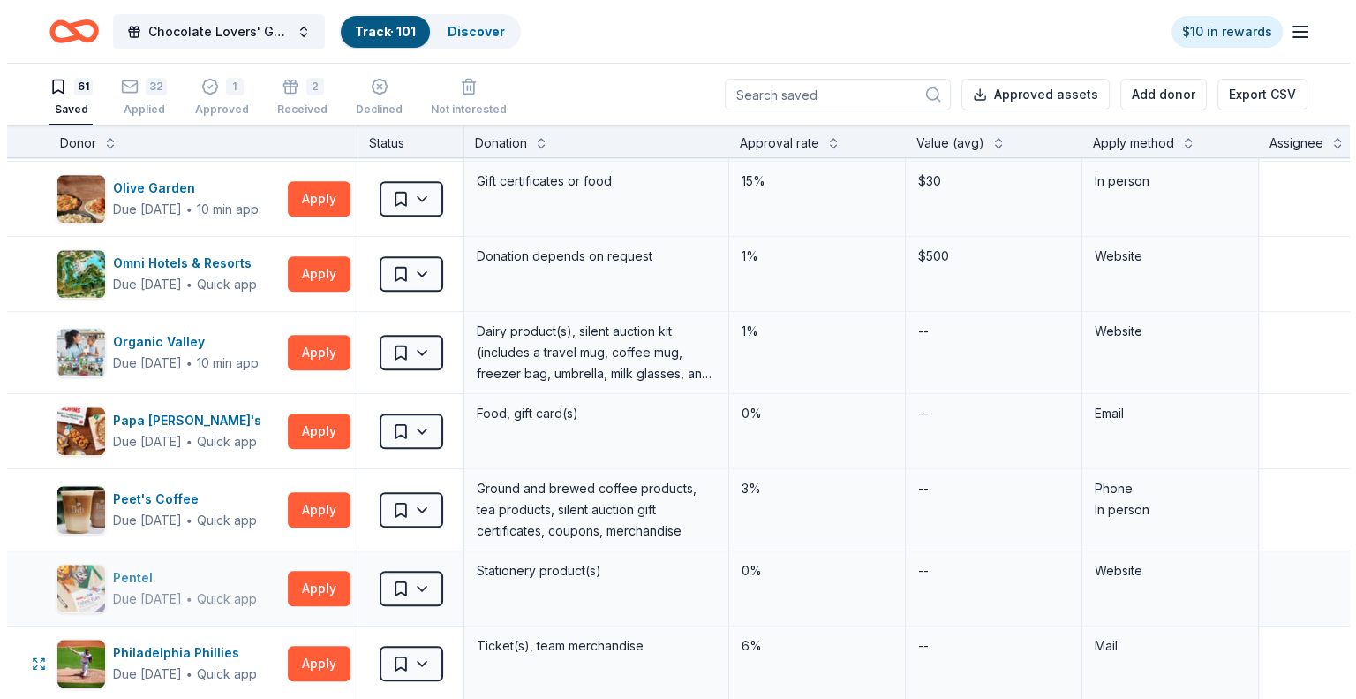
scroll to position [1590, 0]
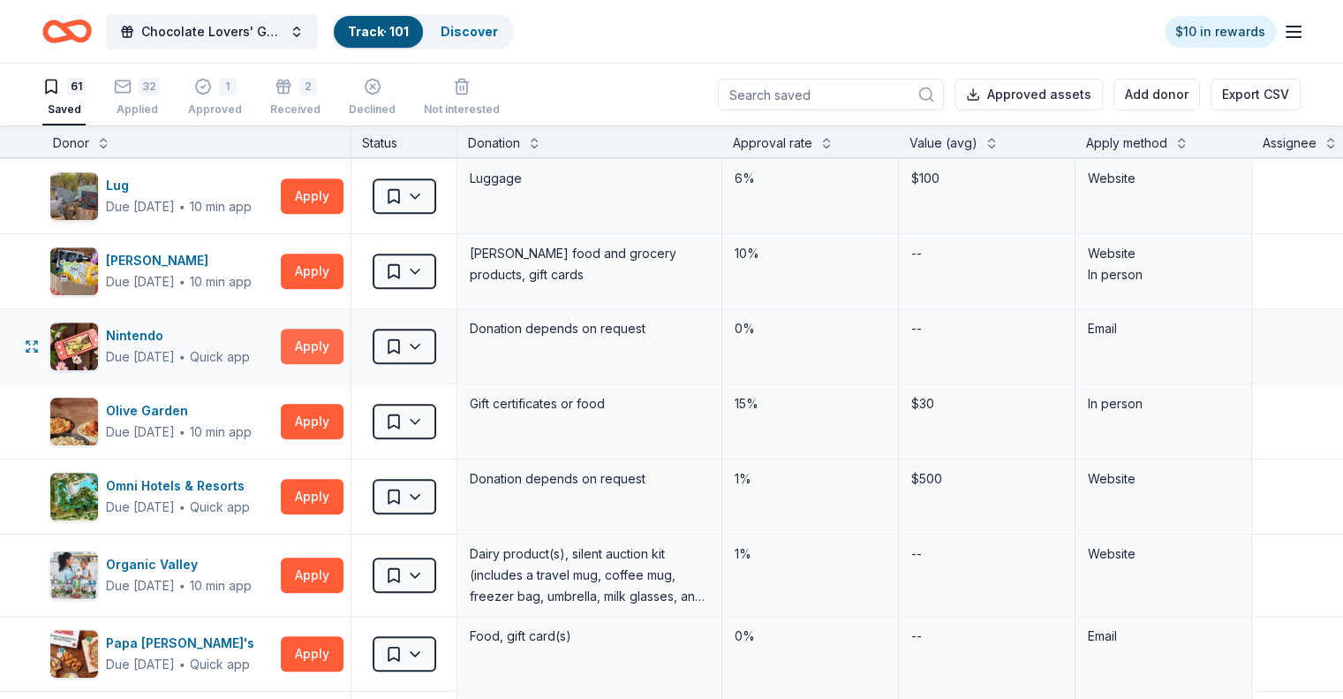
click at [344, 342] on button "Apply" at bounding box center [312, 346] width 63 height 35
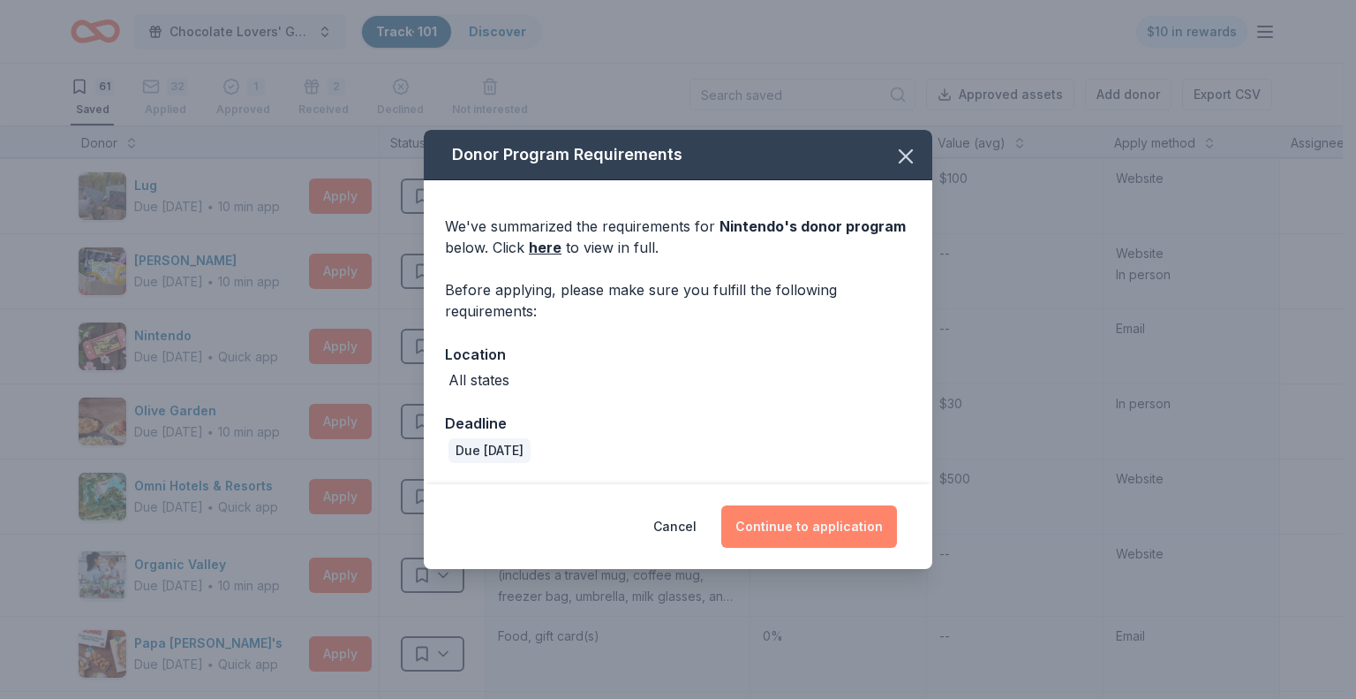
click at [818, 526] on button "Continue to application" at bounding box center [809, 526] width 176 height 42
